Goal: Transaction & Acquisition: Purchase product/service

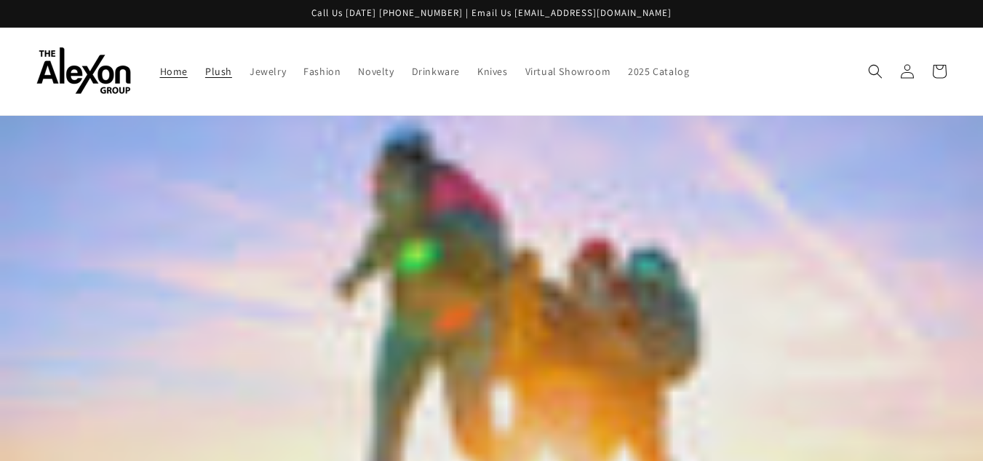
click at [208, 71] on span "Plush" at bounding box center [218, 71] width 27 height 13
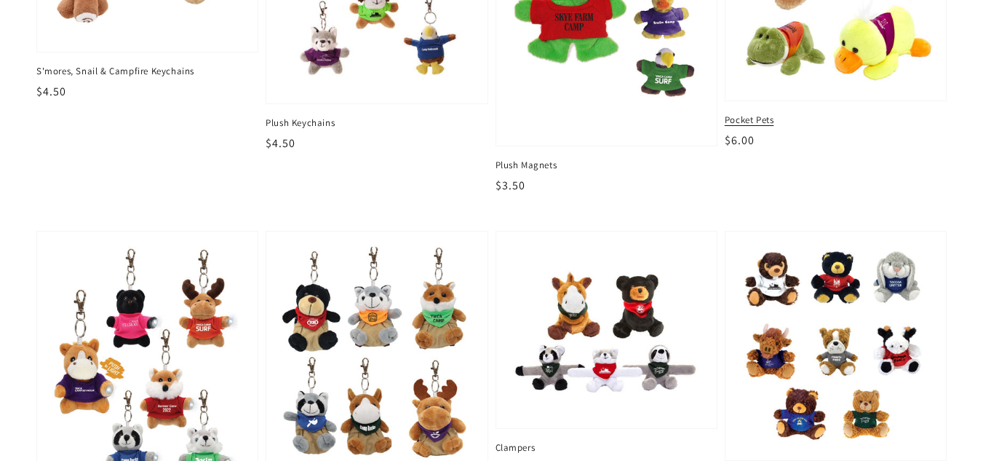
scroll to position [437, 0]
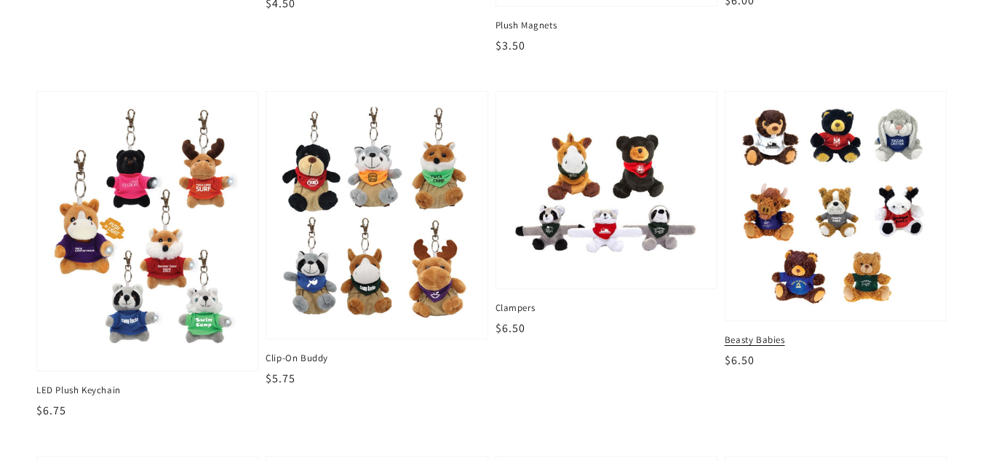
click at [857, 279] on img at bounding box center [835, 206] width 197 height 206
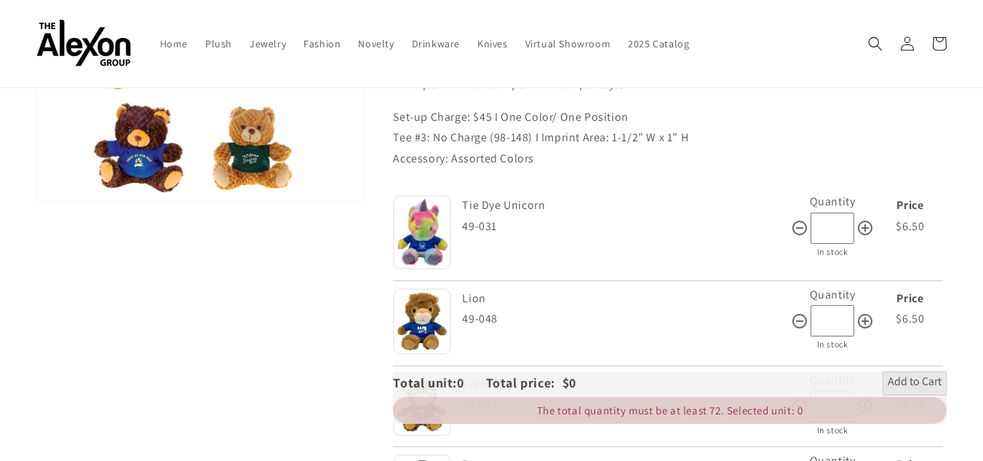
scroll to position [218, 0]
